Goal: Task Accomplishment & Management: Use online tool/utility

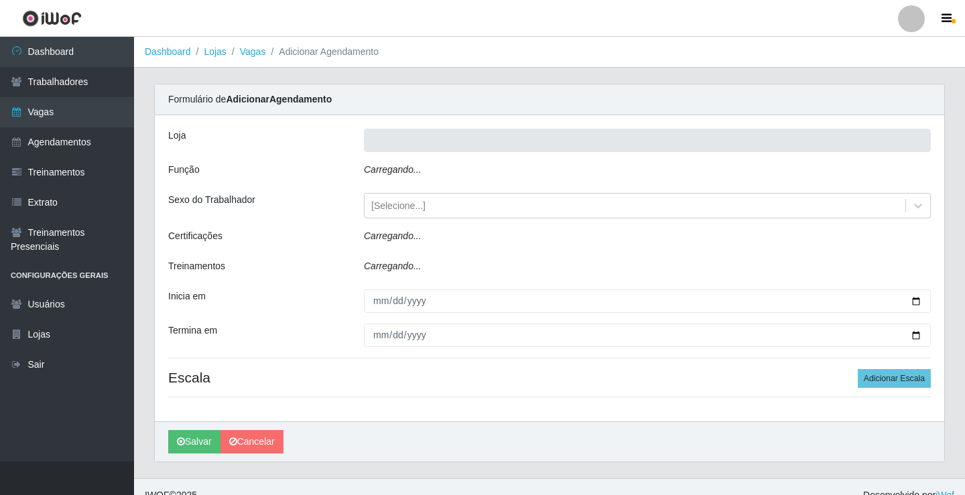
type input "Rede Econômico - Prata"
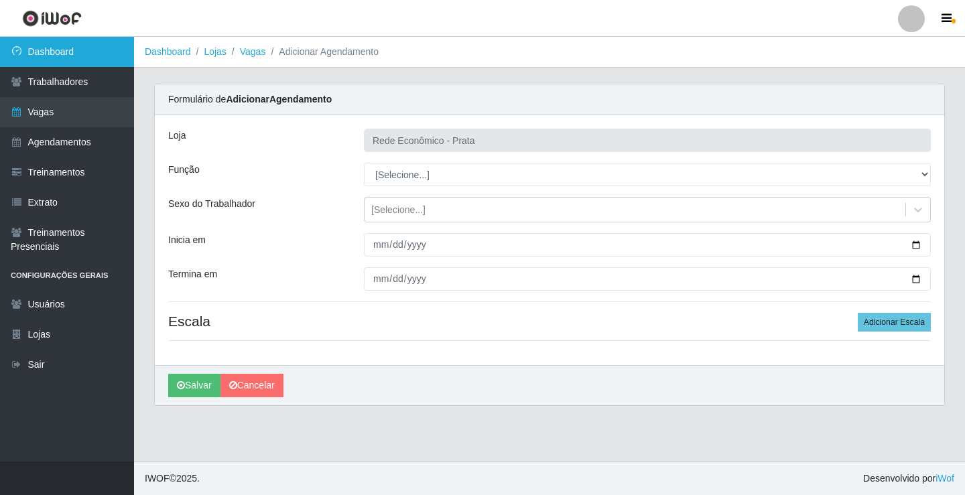
click at [83, 54] on link "Dashboard" at bounding box center [67, 52] width 134 height 30
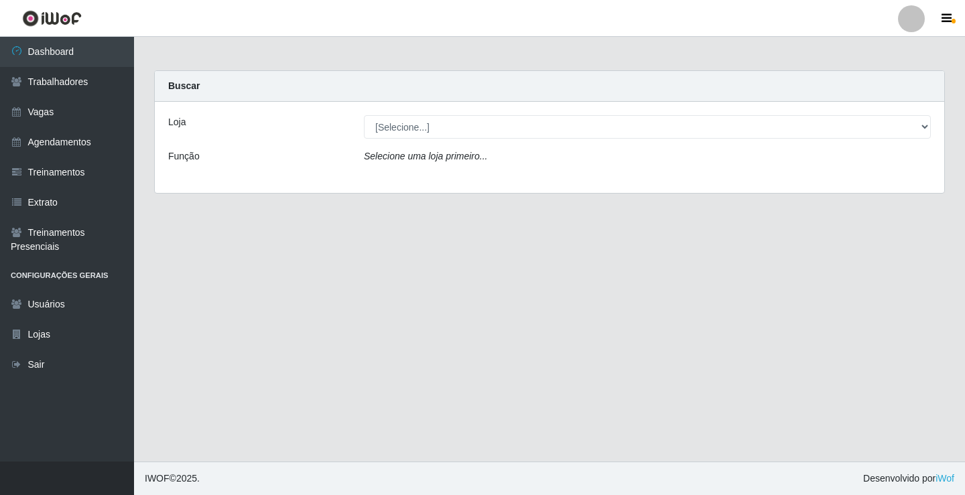
click at [450, 156] on icon "Selecione uma loja primeiro..." at bounding box center [425, 156] width 123 height 11
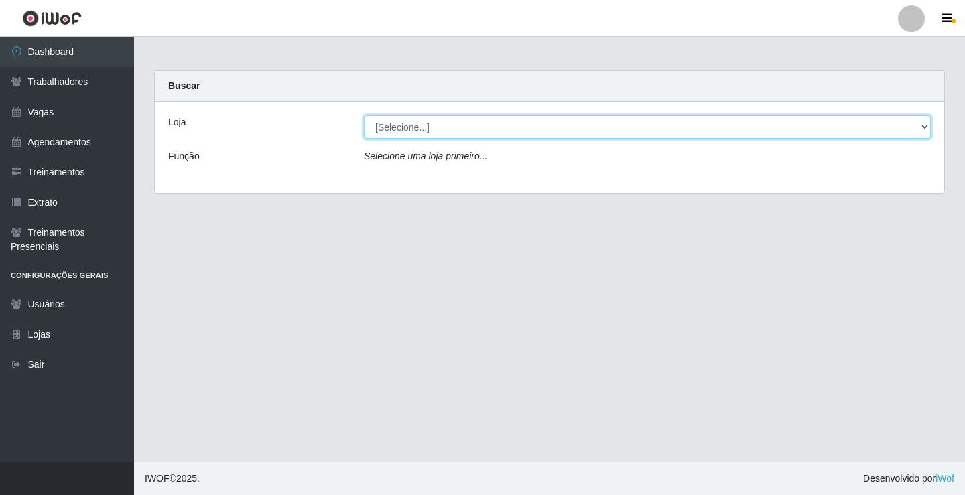
click at [405, 125] on select "[Selecione...] Rede Econômico - Prata" at bounding box center [647, 126] width 567 height 23
select select "192"
click at [364, 115] on select "[Selecione...] Rede Econômico - Prata" at bounding box center [647, 126] width 567 height 23
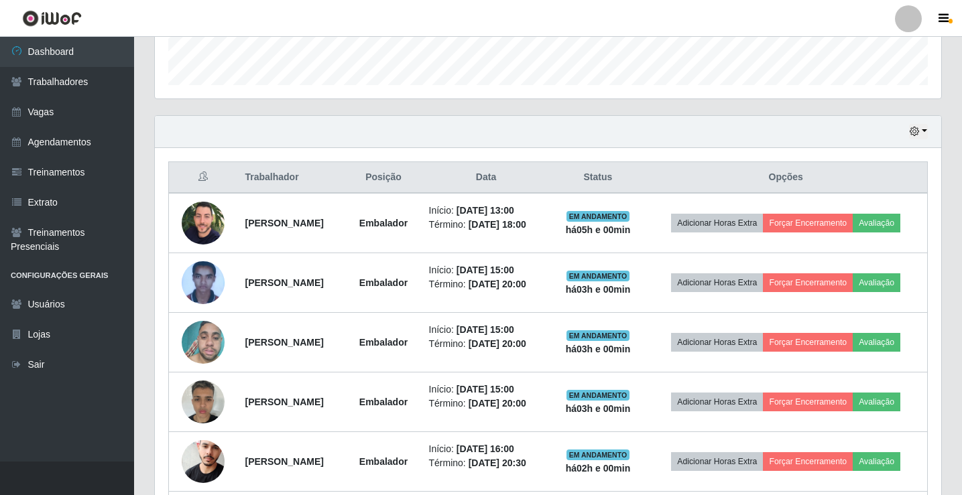
scroll to position [402, 0]
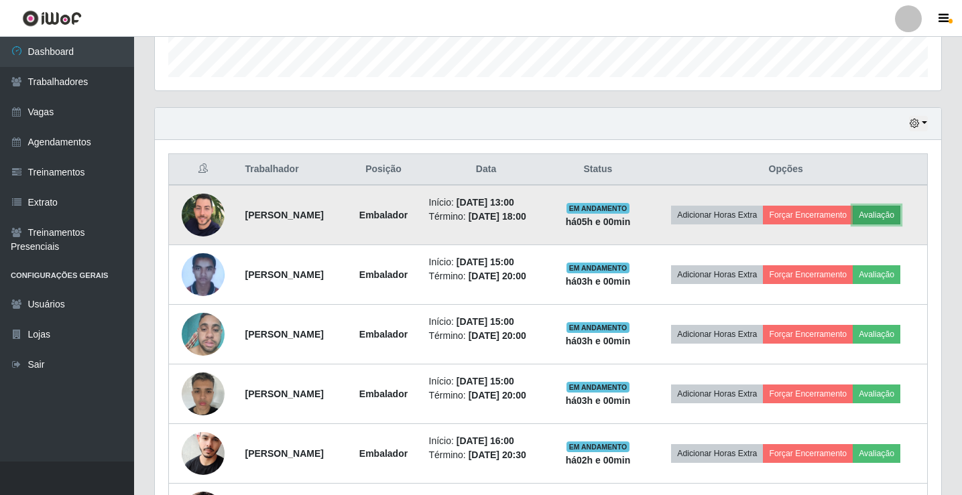
click at [900, 210] on button "Avaliação" at bounding box center [877, 215] width 48 height 19
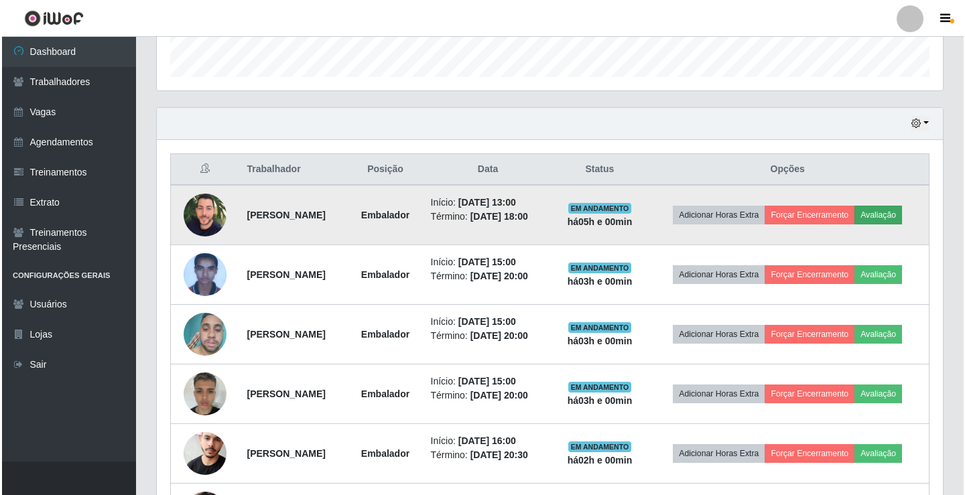
scroll to position [278, 780]
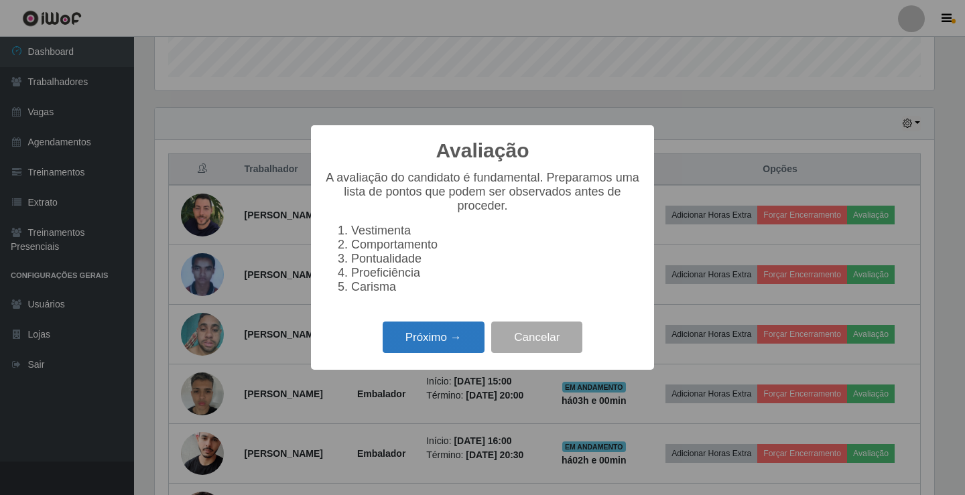
click at [440, 349] on button "Próximo →" at bounding box center [434, 338] width 102 height 32
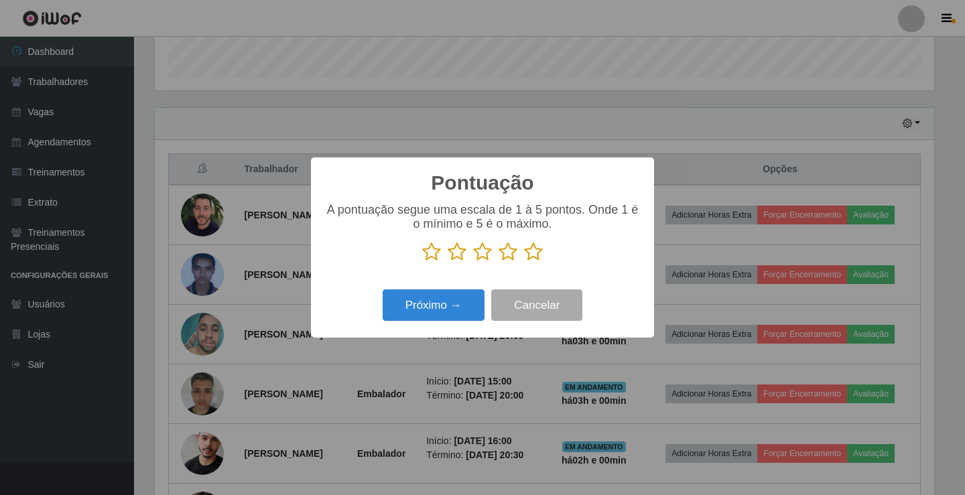
click at [535, 257] on icon at bounding box center [533, 252] width 19 height 20
click at [524, 262] on input "radio" at bounding box center [524, 262] width 0 height 0
click at [470, 308] on button "Próximo →" at bounding box center [434, 306] width 102 height 32
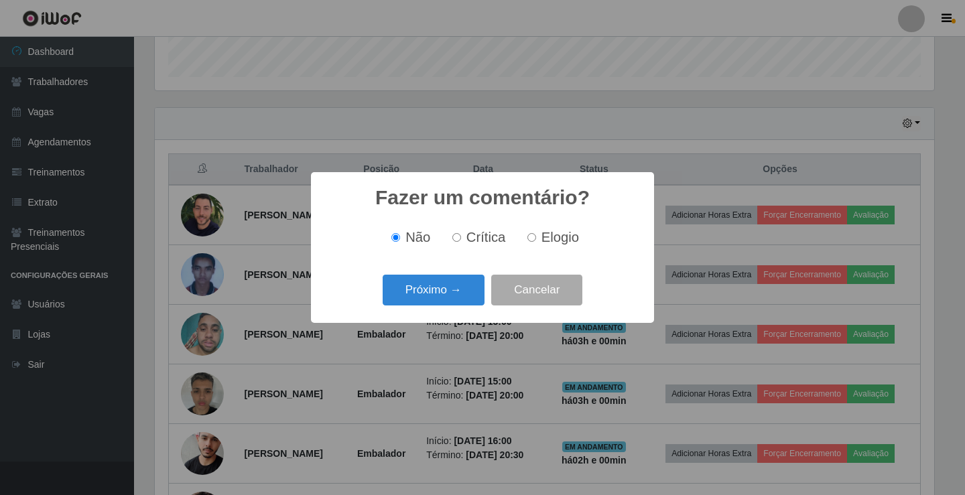
click at [469, 308] on div "Próximo → Cancelar" at bounding box center [483, 290] width 316 height 38
click at [473, 294] on button "Próximo →" at bounding box center [434, 291] width 102 height 32
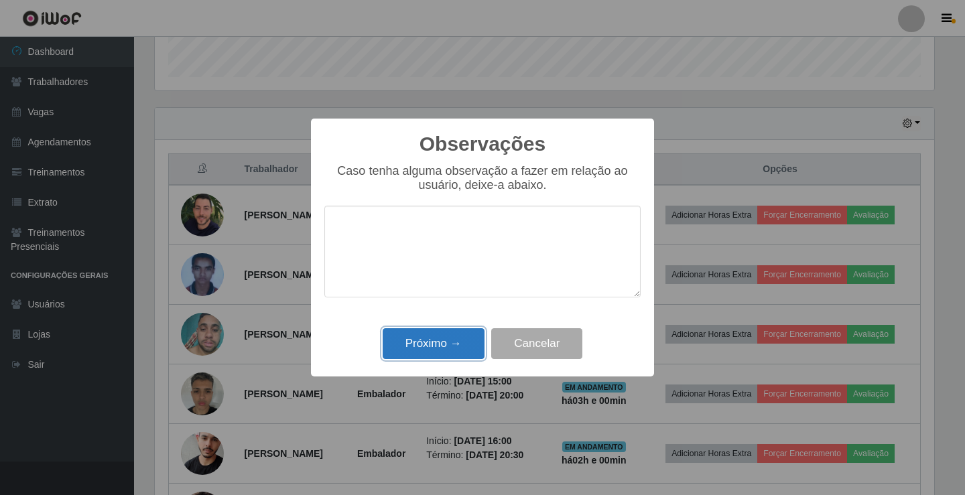
click at [464, 333] on button "Próximo →" at bounding box center [434, 345] width 102 height 32
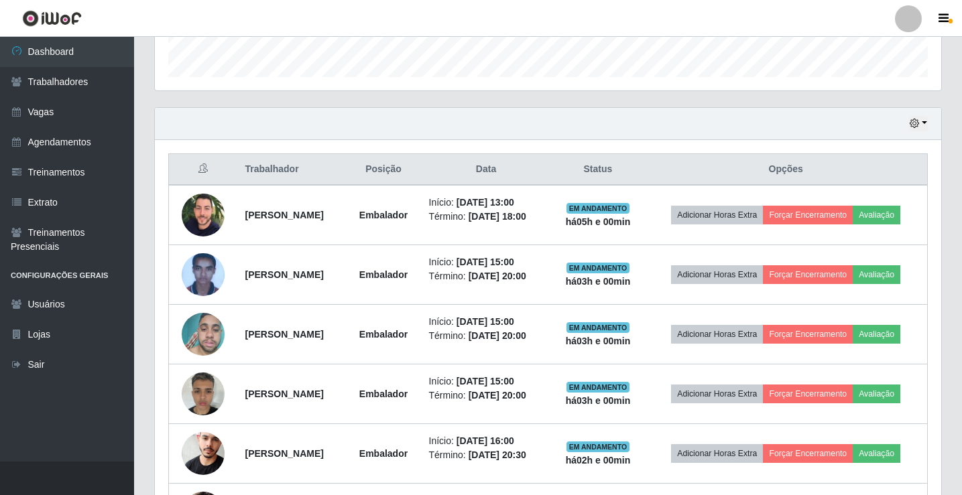
scroll to position [278, 786]
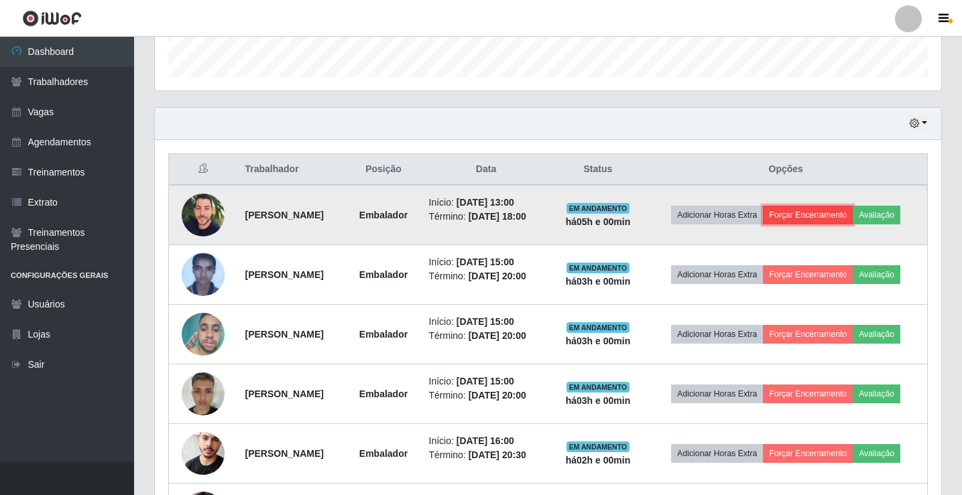
click at [834, 217] on button "Forçar Encerramento" at bounding box center [808, 215] width 90 height 19
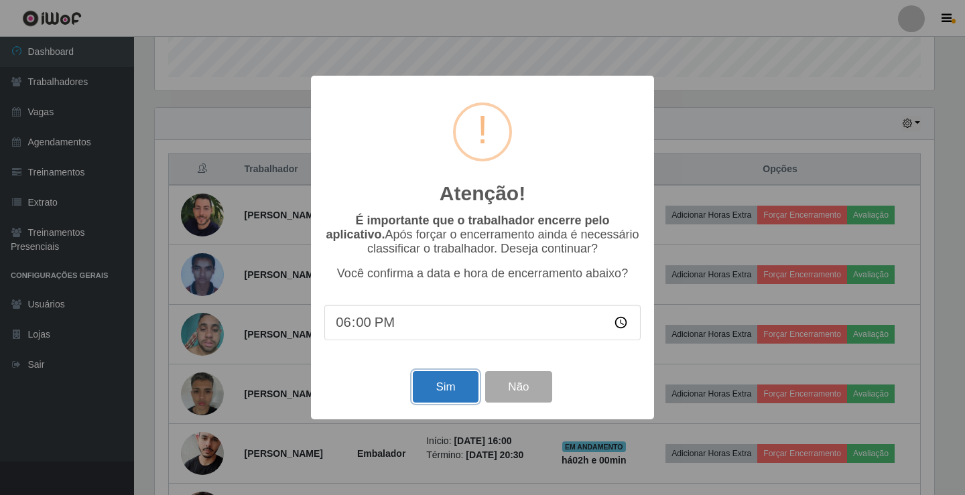
click at [455, 393] on button "Sim" at bounding box center [445, 387] width 65 height 32
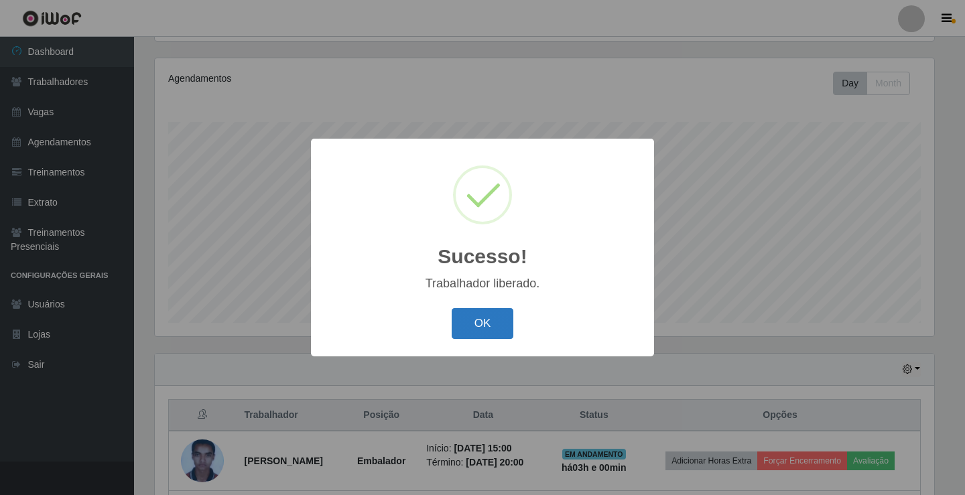
drag, startPoint x: 499, startPoint y: 326, endPoint x: 638, endPoint y: 212, distance: 179.6
click at [497, 326] on button "OK" at bounding box center [483, 324] width 62 height 32
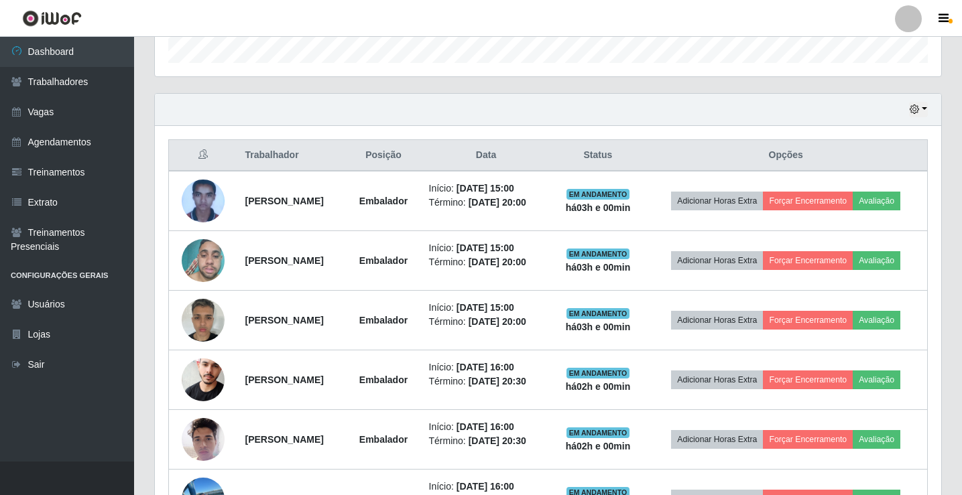
scroll to position [424, 0]
